Goal: Communication & Community: Share content

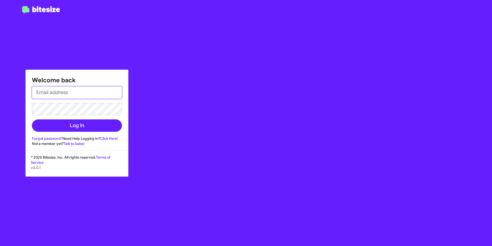
click at [64, 89] on input "email" at bounding box center [77, 92] width 90 height 12
type input "[EMAIL_ADDRESS][DOMAIN_NAME]"
click at [32, 119] on button "Log In" at bounding box center [77, 125] width 90 height 12
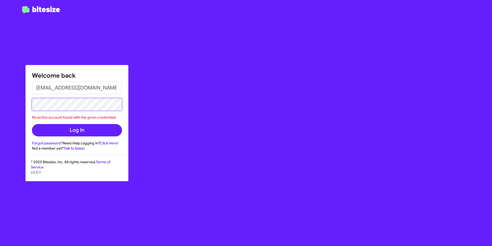
click at [0, 77] on html "Welcome back [EMAIL_ADDRESS][DOMAIN_NAME] No active account found with the give…" at bounding box center [246, 123] width 492 height 246
click at [32, 124] on button "Log In" at bounding box center [77, 130] width 90 height 12
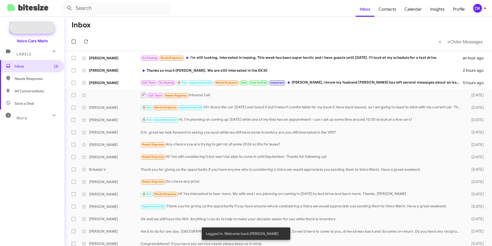
click at [28, 25] on span "New Campaign" at bounding box center [32, 27] width 46 height 12
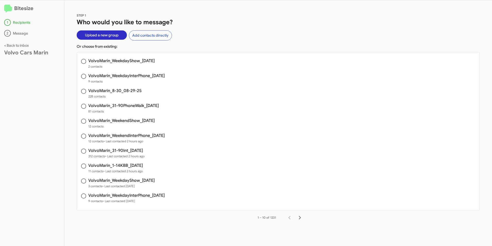
click at [125, 120] on h3 "VolvoMarin_WeekendShow_[DATE]" at bounding box center [121, 120] width 66 height 4
radio input "true"
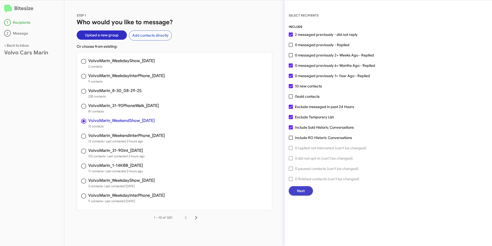
click at [299, 190] on span "Next" at bounding box center [301, 190] width 8 height 9
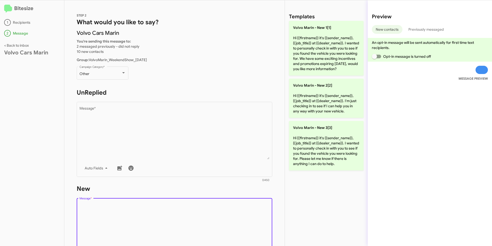
click at [240, 231] on textarea "Message *" at bounding box center [175, 229] width 190 height 53
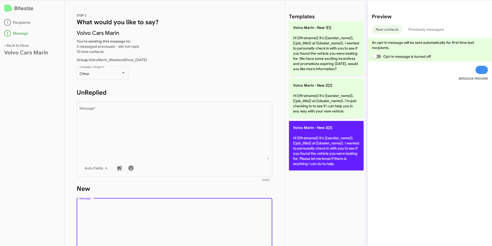
click at [312, 143] on p "Volvo [PERSON_NAME] - New 3[3] Hi {{firstname}} it's {{sender_name}}, {{job_tit…" at bounding box center [326, 145] width 75 height 49
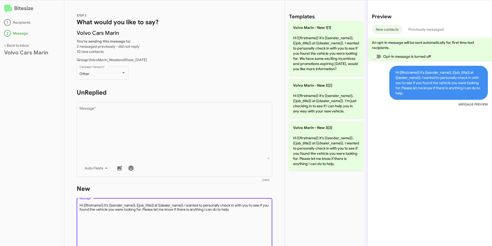
drag, startPoint x: 238, startPoint y: 207, endPoint x: 120, endPoint y: 212, distance: 117.5
click at [60, 173] on div "Bitesize 1 Recipients 2 Message < Back to inbox Volvo Cars Marin STEP 2 What wo…" at bounding box center [246, 122] width 492 height 245
click at [242, 208] on textarea "Message *" at bounding box center [175, 229] width 190 height 53
click at [238, 225] on textarea "Message *" at bounding box center [175, 229] width 190 height 53
drag, startPoint x: 244, startPoint y: 215, endPoint x: 238, endPoint y: 229, distance: 15.2
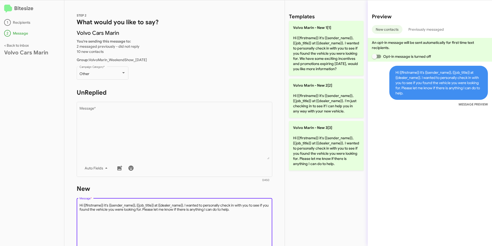
click at [244, 216] on textarea "Message *" at bounding box center [175, 229] width 190 height 53
drag, startPoint x: 237, startPoint y: 232, endPoint x: 239, endPoint y: 234, distance: 3.1
click at [238, 232] on textarea "Message *" at bounding box center [175, 229] width 190 height 53
click at [327, 242] on div "Templates Volvo [PERSON_NAME] - New 1[1] Hi {{firstname}} it's {{sender_name}},…" at bounding box center [326, 122] width 83 height 245
click at [245, 210] on textarea "Message *" at bounding box center [175, 229] width 190 height 53
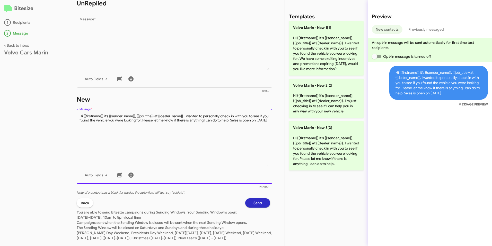
scroll to position [104, 0]
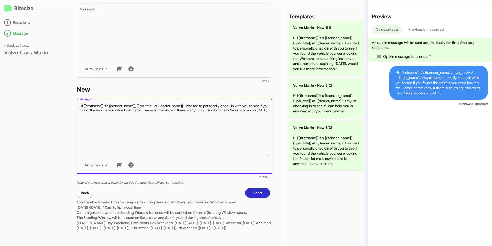
type textarea "Hi {{firstname}} it's {{sender_name}}, {{job_title}} at {{dealer_name}}. I want…"
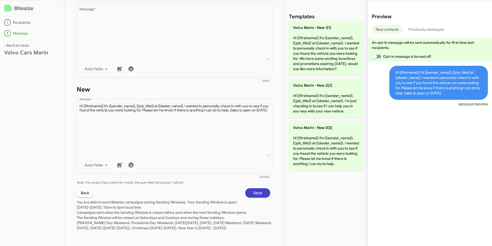
click at [254, 188] on span "Send" at bounding box center [258, 192] width 8 height 9
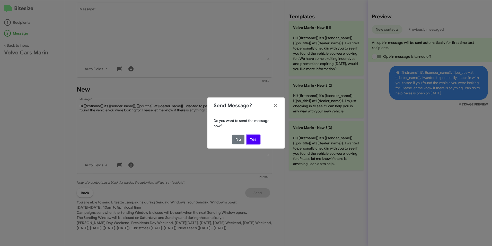
click at [252, 136] on button "Yes" at bounding box center [253, 139] width 13 height 10
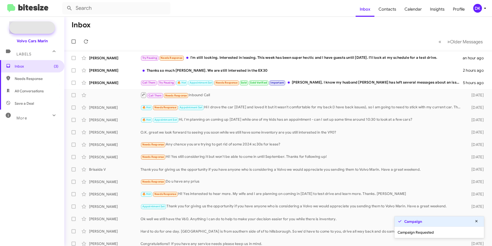
click at [35, 27] on span "New Campaign" at bounding box center [38, 27] width 26 height 5
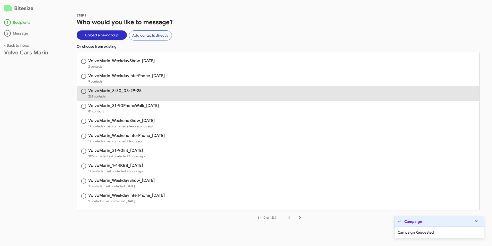
click at [116, 93] on h3 "VolvoMarin_8-30_08-29-25" at bounding box center [114, 91] width 53 height 4
radio input "true"
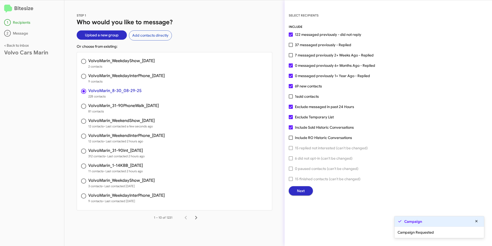
click at [306, 188] on button "Next" at bounding box center [301, 190] width 24 height 9
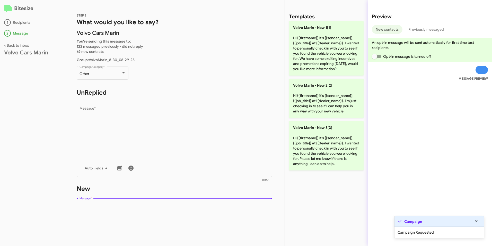
click at [117, 219] on textarea "Message *" at bounding box center [175, 229] width 190 height 53
drag, startPoint x: 137, startPoint y: 219, endPoint x: 239, endPoint y: 232, distance: 102.8
click at [239, 232] on textarea "Message *" at bounding box center [175, 229] width 190 height 53
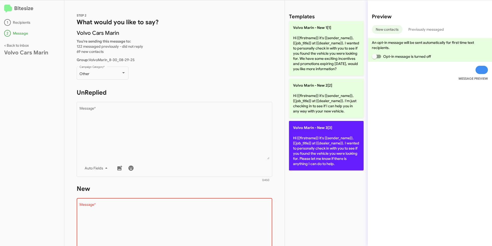
click at [324, 149] on p "Volvo [PERSON_NAME] - New 3[3] Hi {{firstname}} it's {{sender_name}}, {{job_tit…" at bounding box center [326, 145] width 75 height 49
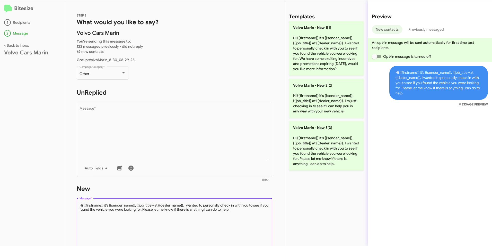
click at [248, 210] on textarea "Message *" at bounding box center [175, 229] width 190 height 53
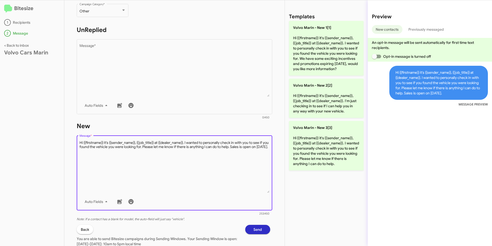
scroll to position [77, 0]
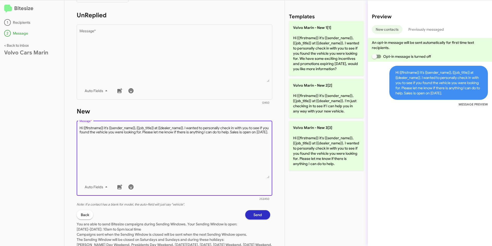
type textarea "Hi {{firstname}} it's {{sender_name}}, {{job_title}} at {{dealer_name}}. I want…"
click at [259, 212] on button "Send" at bounding box center [257, 214] width 25 height 9
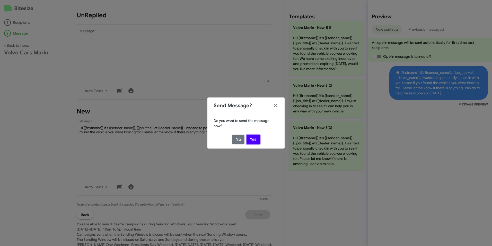
click at [252, 137] on button "Yes" at bounding box center [253, 139] width 13 height 10
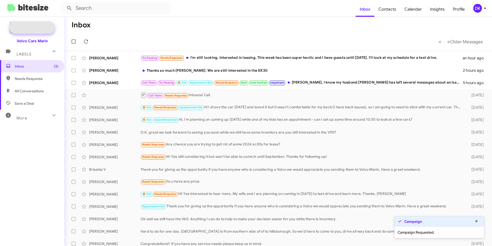
click at [34, 24] on span "New Campaign" at bounding box center [32, 27] width 46 height 12
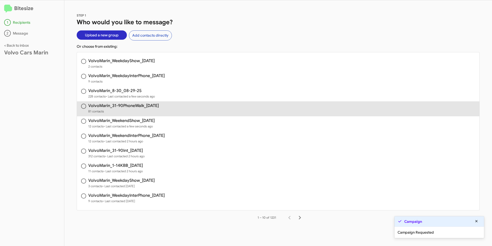
click at [135, 105] on h3 "VolvoMarin_31-90PhoneWalk_[DATE]" at bounding box center [123, 105] width 71 height 4
radio input "true"
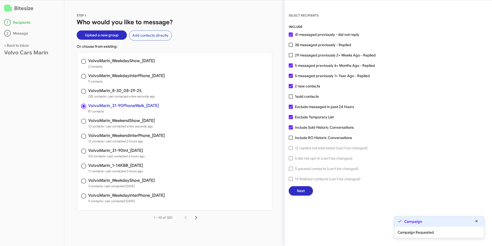
click at [308, 190] on button "Next" at bounding box center [301, 190] width 24 height 9
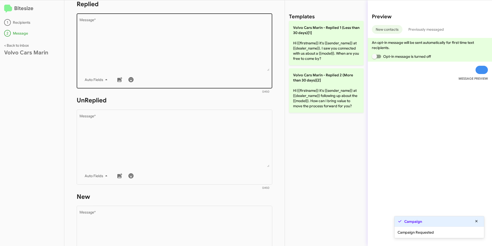
scroll to position [103, 0]
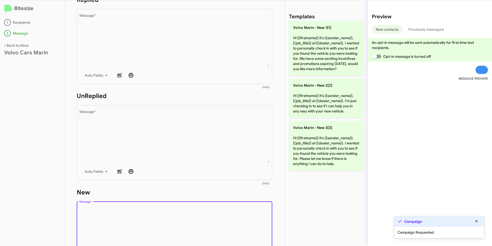
click at [126, 212] on textarea "Message *" at bounding box center [175, 232] width 190 height 53
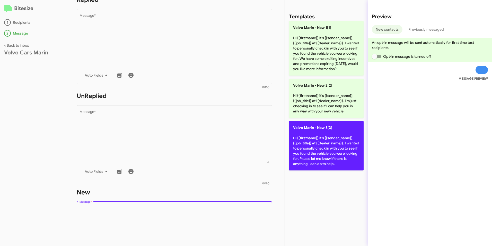
click at [338, 159] on p "Volvo [PERSON_NAME] - New 3[3] Hi {{firstname}} it's {{sender_name}}, {{job_tit…" at bounding box center [326, 145] width 75 height 49
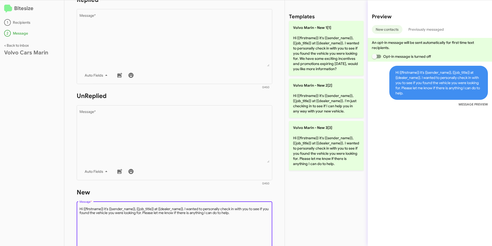
click at [245, 213] on textarea "Message *" at bounding box center [175, 232] width 190 height 53
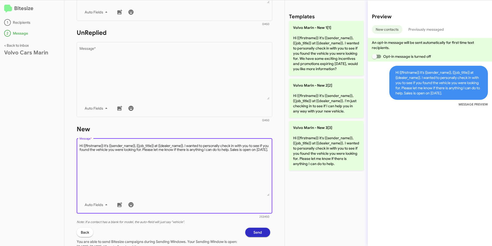
scroll to position [180, 0]
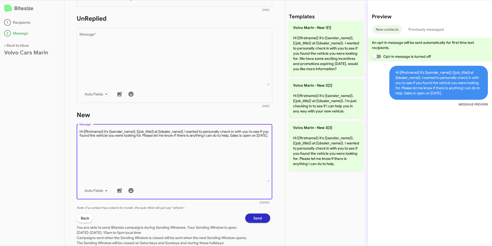
type textarea "Hi {{firstname}} it's {{sender_name}}, {{job_title}} at {{dealer_name}}. I want…"
click at [255, 217] on span "Send" at bounding box center [258, 217] width 8 height 9
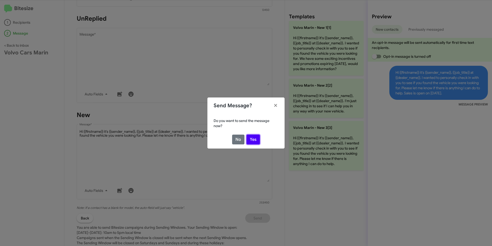
click at [254, 138] on button "Yes" at bounding box center [253, 139] width 13 height 10
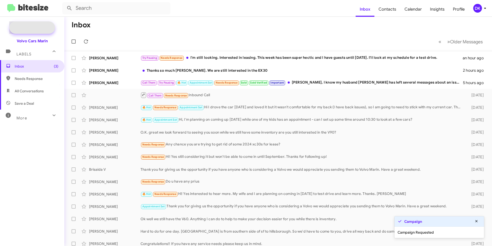
click at [38, 26] on span "New Campaign" at bounding box center [38, 27] width 26 height 5
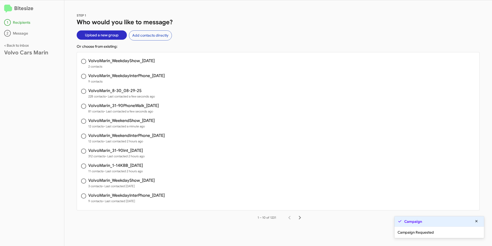
click at [129, 74] on h3 "VolvoMarin_WeekdayInterPhone_[DATE]" at bounding box center [126, 76] width 76 height 4
radio input "true"
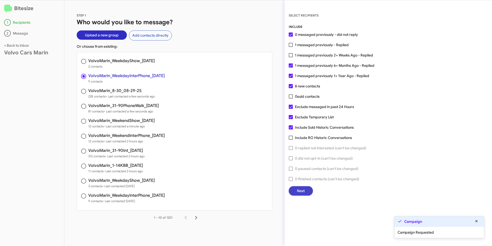
click at [305, 187] on button "Next" at bounding box center [301, 190] width 24 height 9
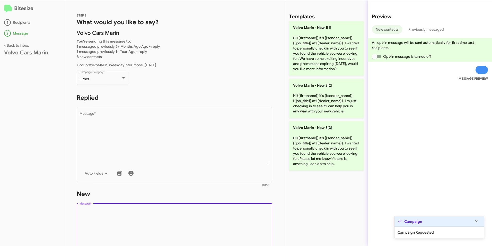
click at [138, 215] on textarea "Message *" at bounding box center [175, 234] width 190 height 53
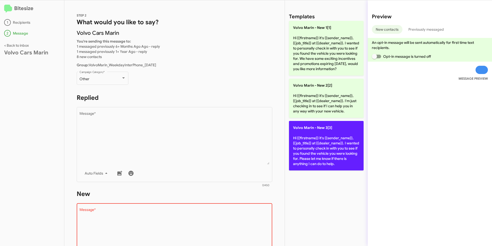
click at [313, 152] on p "Volvo [PERSON_NAME] - New 3[3] Hi {{firstname}} it's {{sender_name}}, {{job_tit…" at bounding box center [326, 145] width 75 height 49
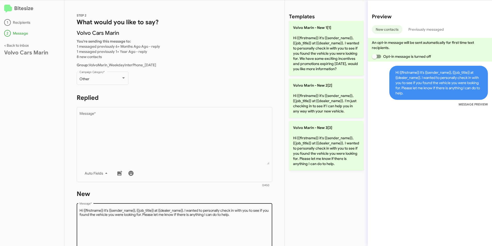
click at [242, 215] on textarea "Message *" at bounding box center [175, 234] width 190 height 53
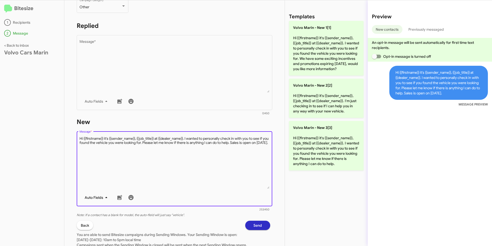
scroll to position [77, 0]
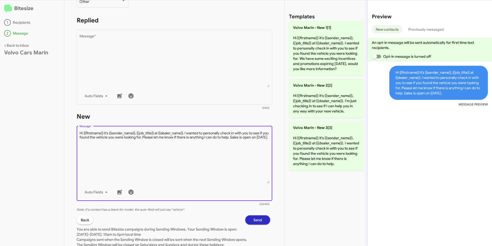
type textarea "Hi {{firstname}} it's {{sender_name}}, {{job_title}} at {{dealer_name}}. I want…"
click at [243, 194] on div "Auto Fields" at bounding box center [175, 192] width 190 height 10
click at [254, 215] on span "Send" at bounding box center [258, 219] width 8 height 9
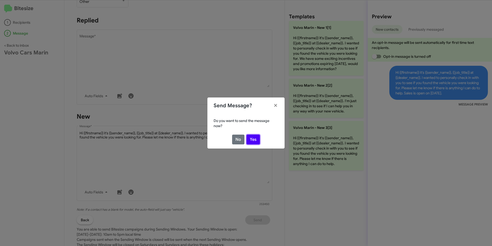
click at [255, 138] on button "Yes" at bounding box center [253, 139] width 13 height 10
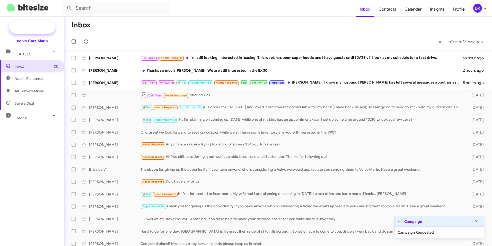
click at [33, 25] on span "New Campaign" at bounding box center [32, 27] width 46 height 12
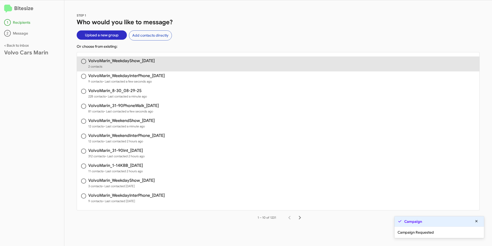
click at [143, 59] on h3 "VolvoMarin_WeekdayShow_[DATE]" at bounding box center [121, 61] width 66 height 4
radio input "true"
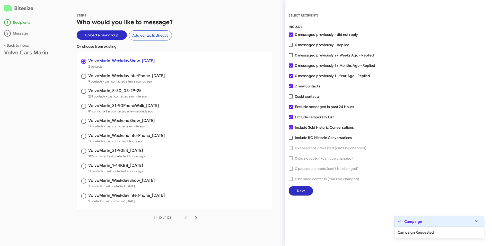
click at [307, 187] on button "Next" at bounding box center [301, 190] width 24 height 9
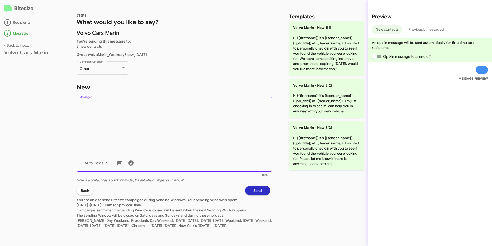
click at [161, 143] on textarea "Message *" at bounding box center [175, 127] width 190 height 53
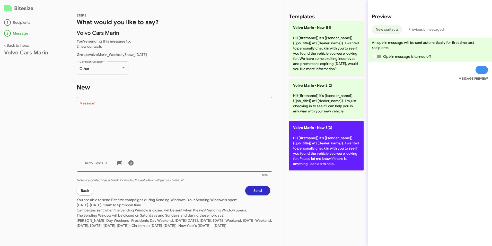
click at [291, 158] on p "Volvo [PERSON_NAME] - New 3[3] Hi {{firstname}} it's {{sender_name}}, {{job_tit…" at bounding box center [326, 145] width 75 height 49
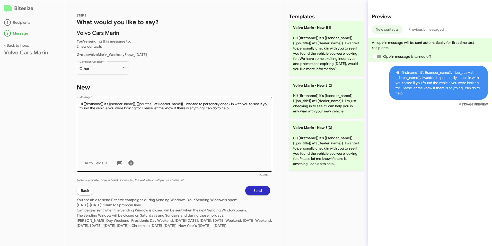
click at [243, 110] on textarea "Message *" at bounding box center [175, 127] width 190 height 53
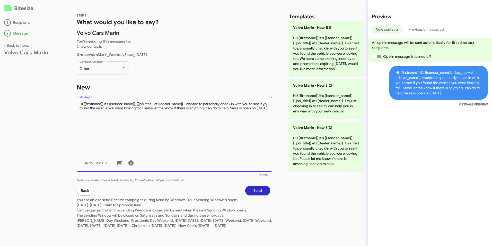
type textarea "Hi {{firstname}} it's {{sender_name}}, {{job_title}} at {{dealer_name}}. I want…"
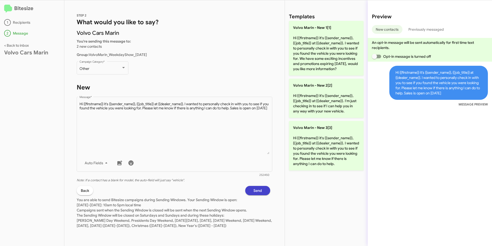
click at [254, 192] on span "Send" at bounding box center [258, 190] width 8 height 9
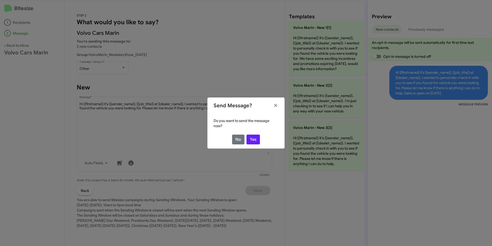
click at [254, 134] on div "Do you want to send the message now? No Yes" at bounding box center [245, 131] width 77 height 34
click at [254, 137] on button "Yes" at bounding box center [253, 139] width 13 height 10
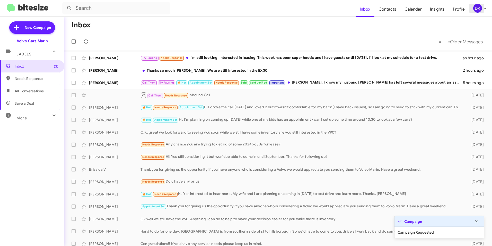
click at [481, 9] on div "DK" at bounding box center [477, 8] width 9 height 9
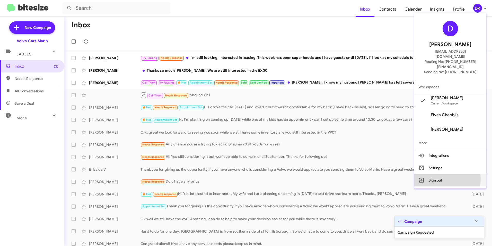
click at [450, 174] on button "Sign out" at bounding box center [450, 180] width 72 height 12
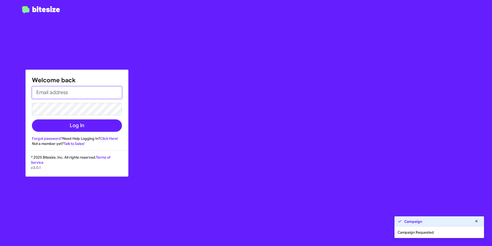
click at [84, 91] on input "email" at bounding box center [77, 92] width 90 height 12
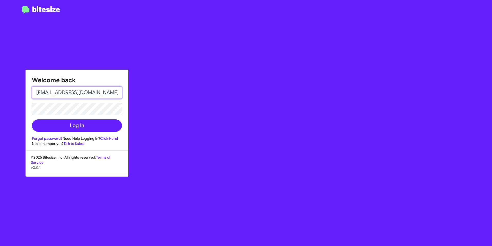
type input "[EMAIL_ADDRESS][DOMAIN_NAME]"
click at [32, 119] on button "Log In" at bounding box center [77, 125] width 90 height 12
